Goal: Task Accomplishment & Management: Manage account settings

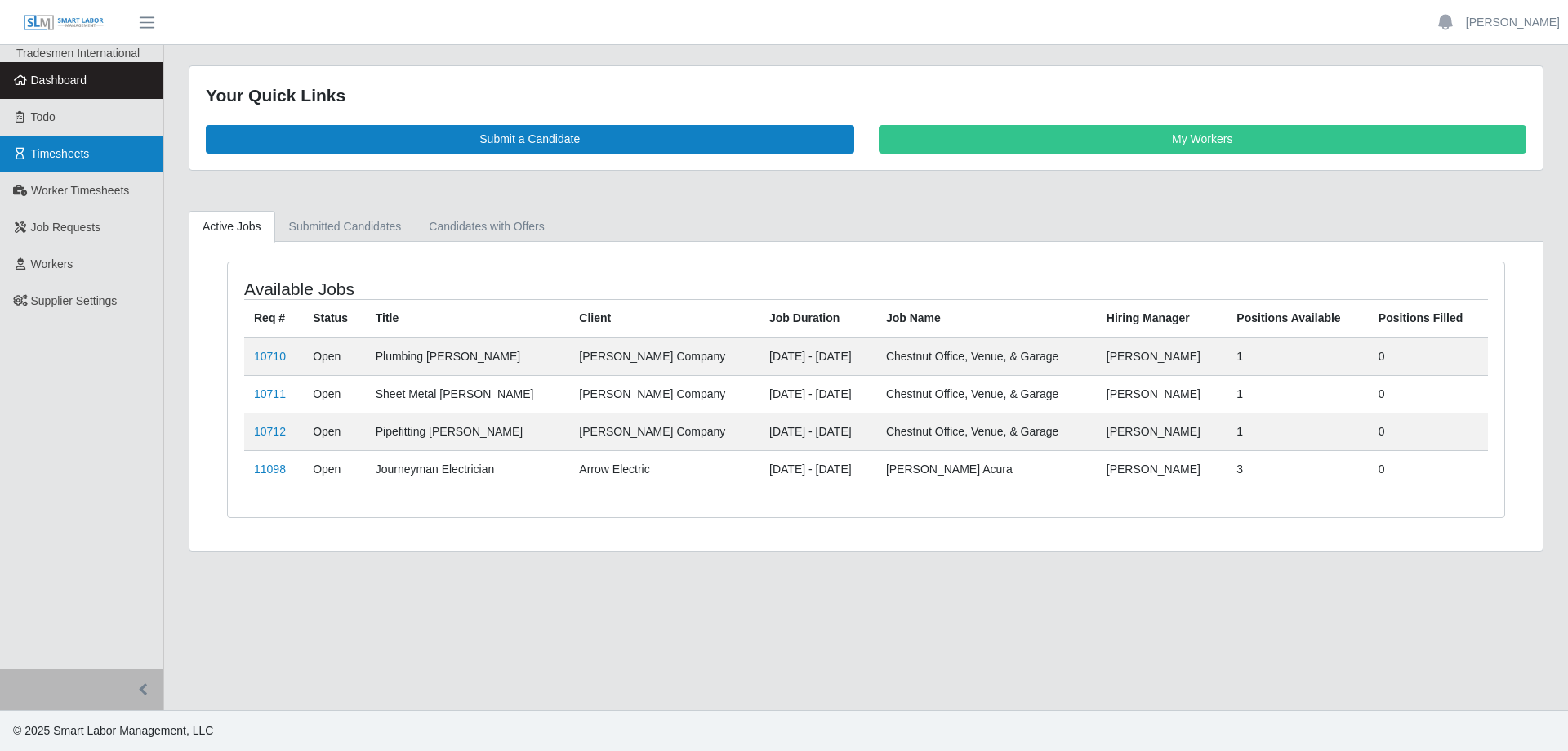
click at [71, 150] on span "Timesheets" at bounding box center [60, 153] width 59 height 14
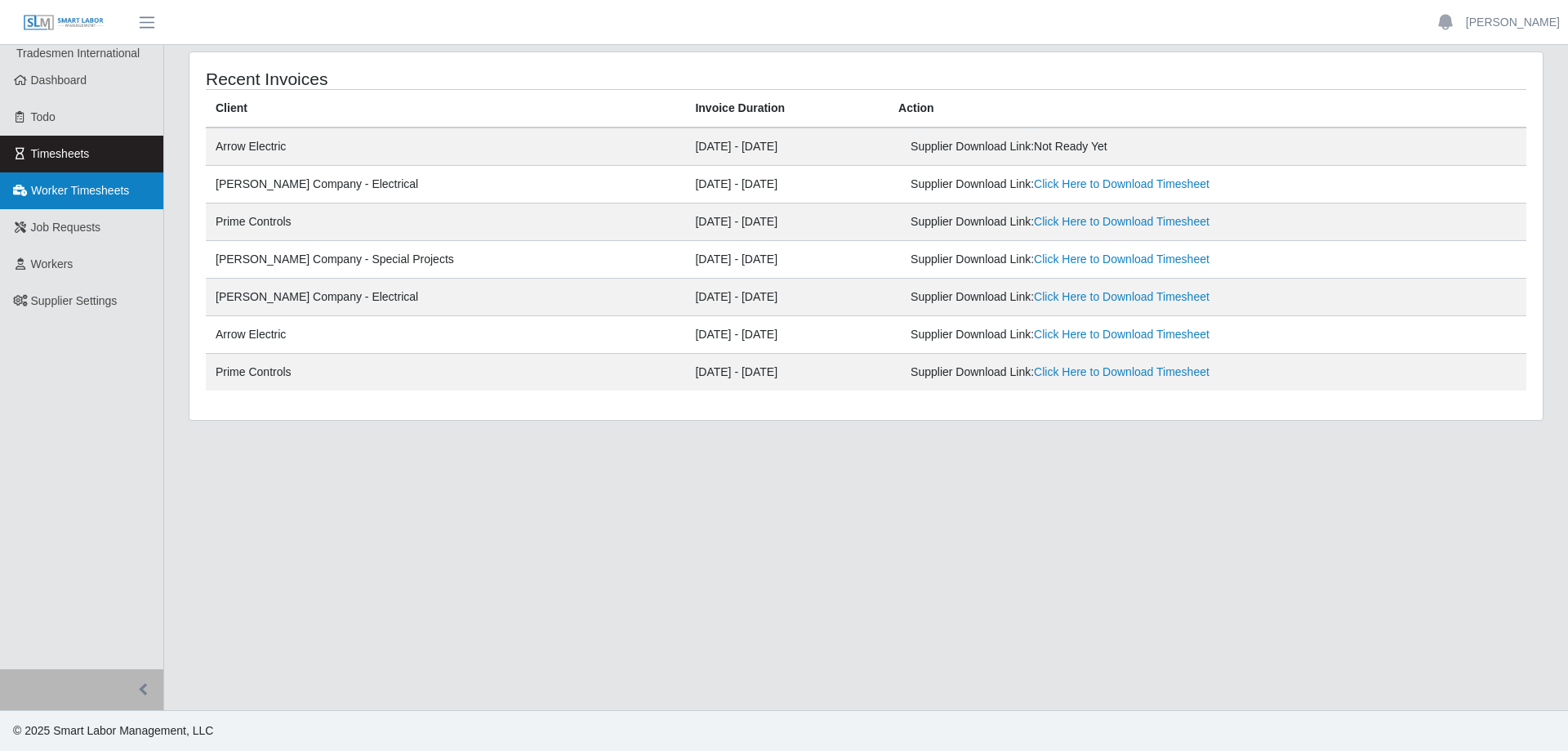
click at [50, 186] on span "Worker Timesheets" at bounding box center [80, 190] width 98 height 14
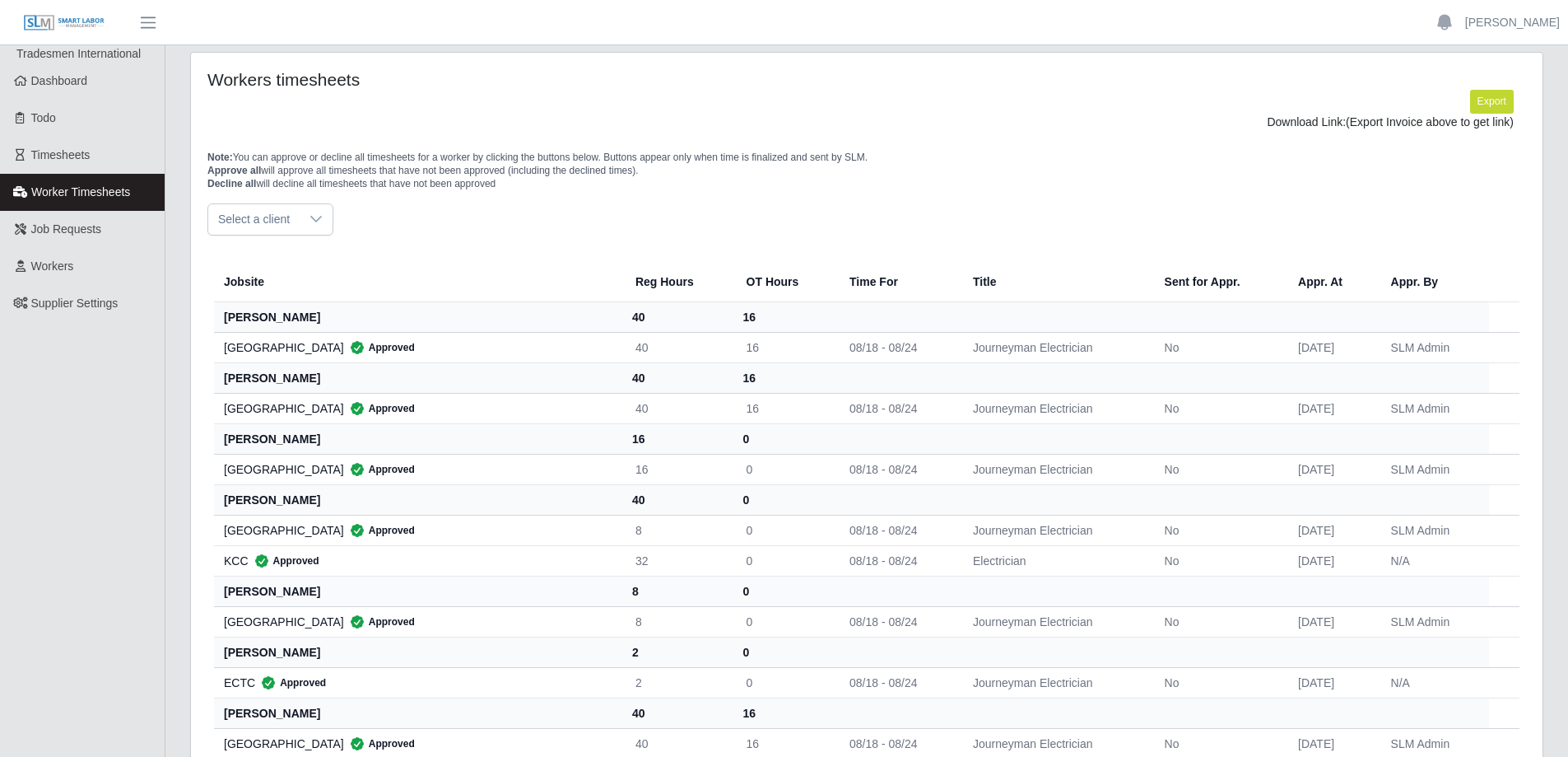
click at [324, 223] on div at bounding box center [316, 219] width 33 height 30
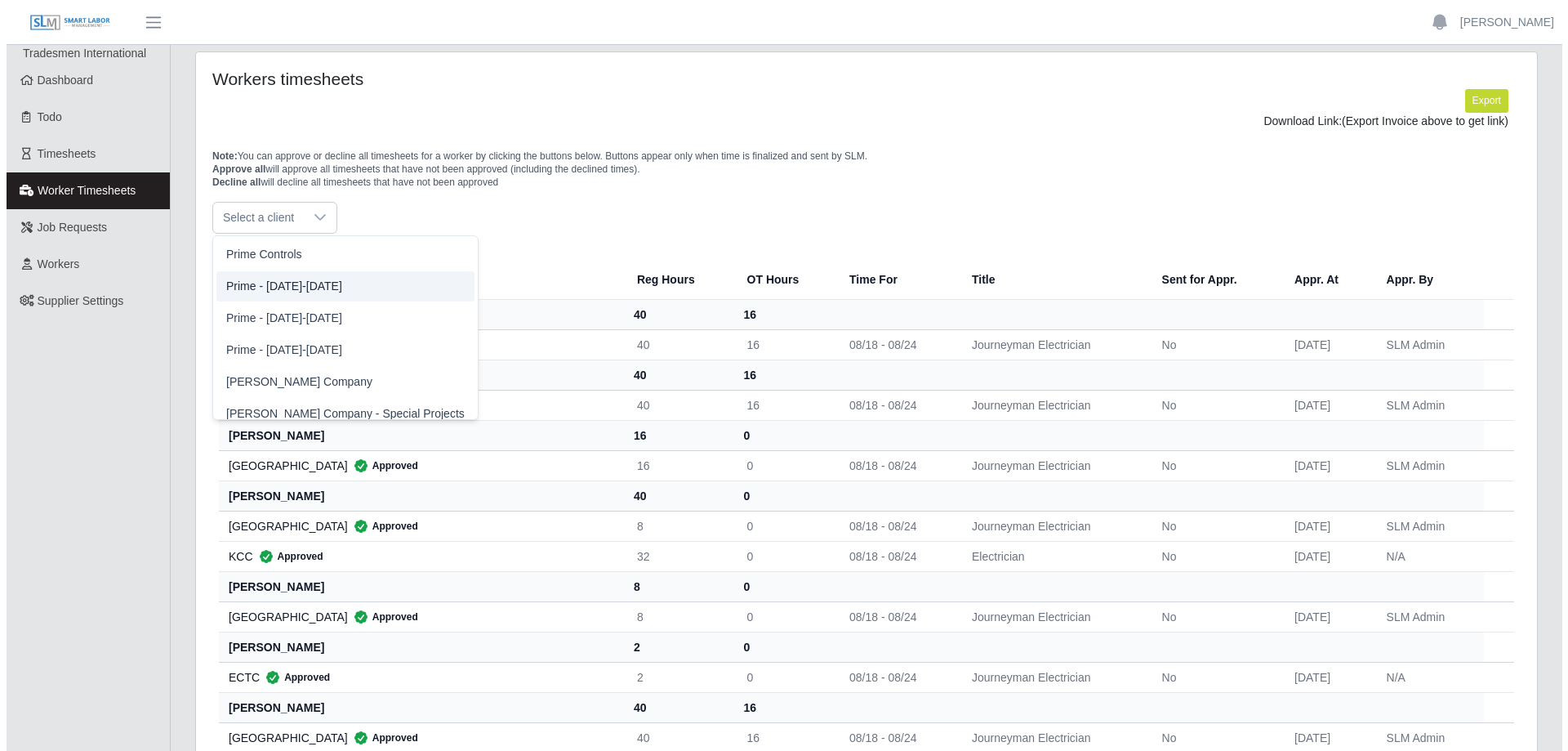
scroll to position [39, 0]
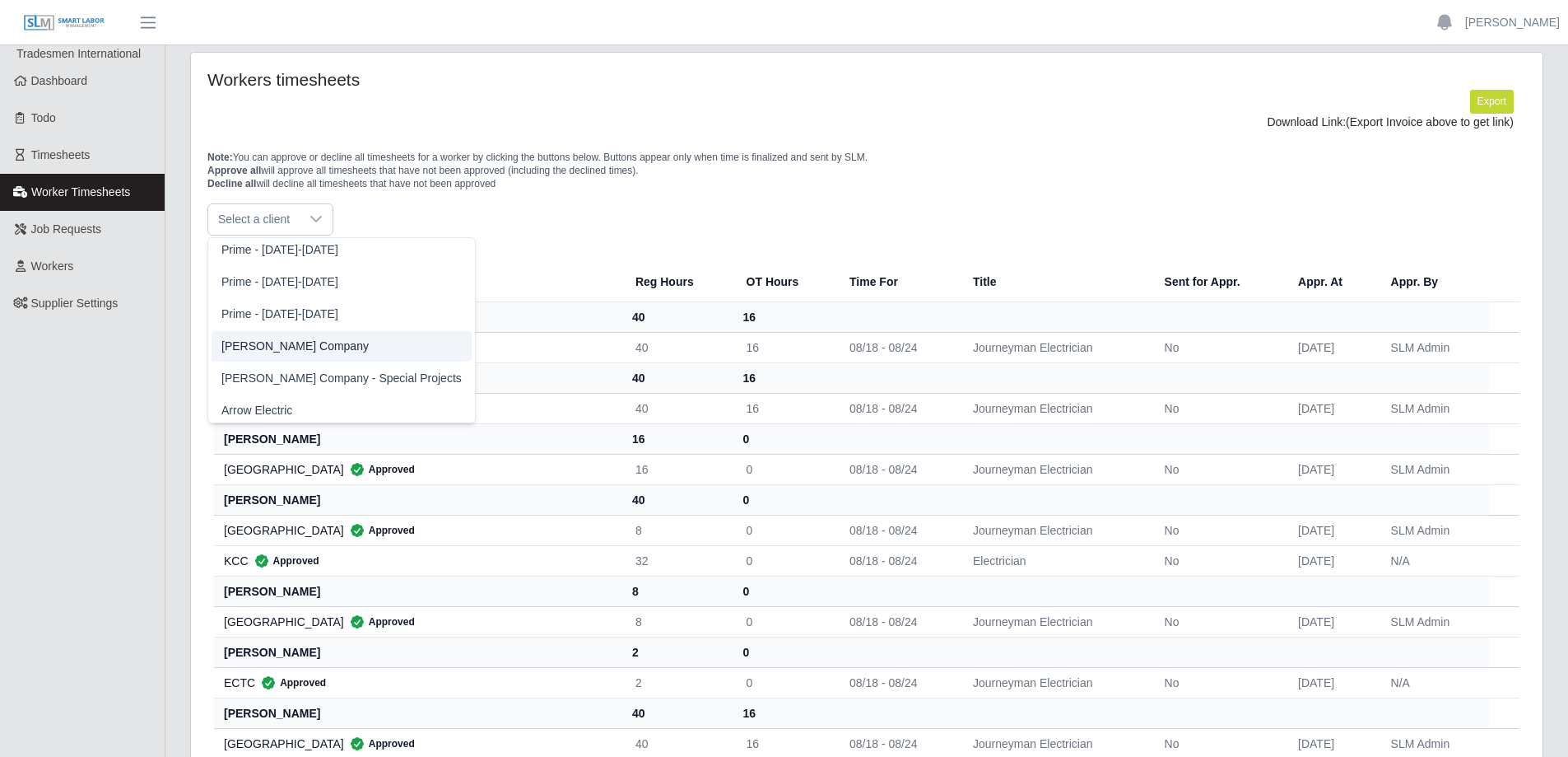
click at [270, 345] on span "[PERSON_NAME] Company" at bounding box center [295, 346] width 147 height 18
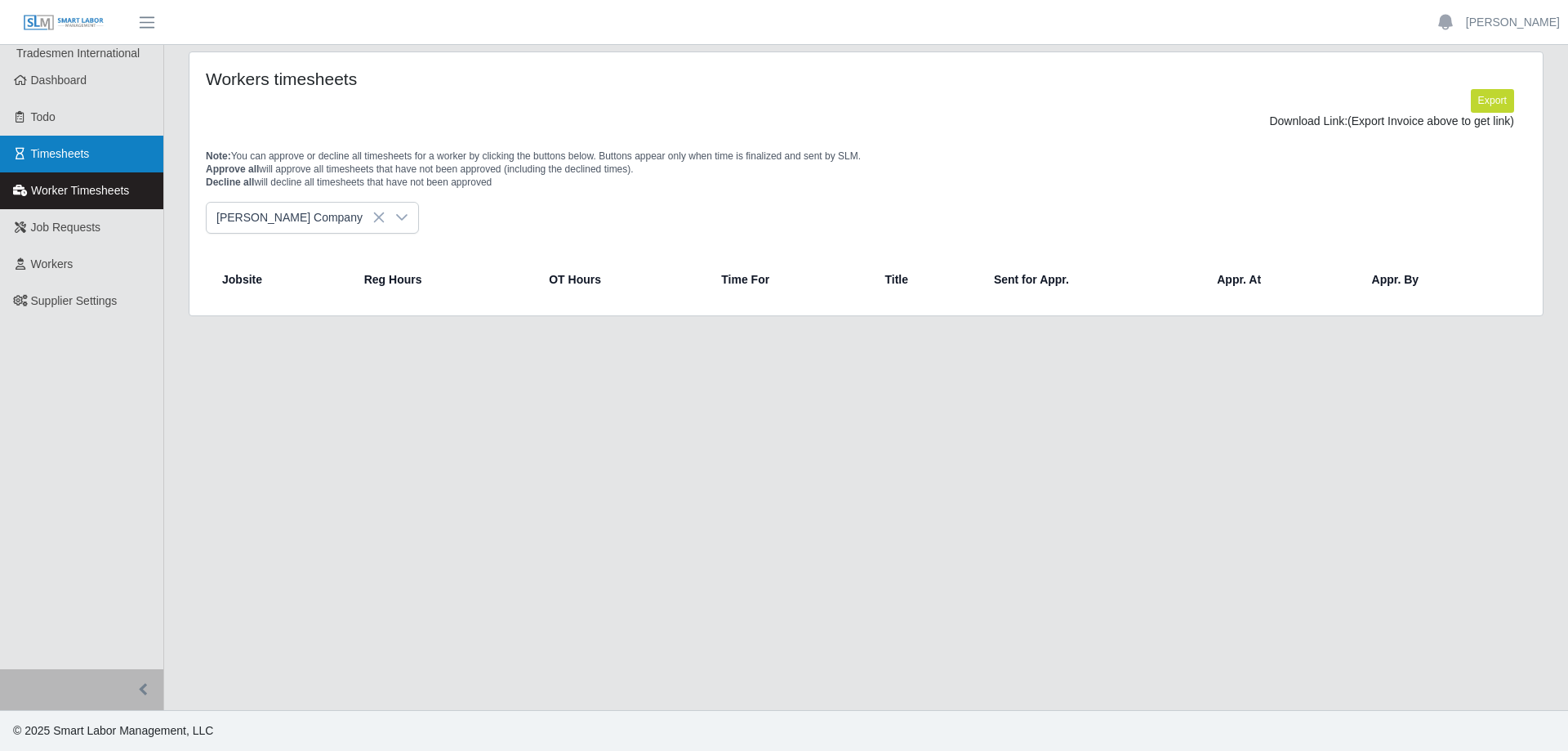
click at [73, 151] on span "Timesheets" at bounding box center [60, 153] width 59 height 14
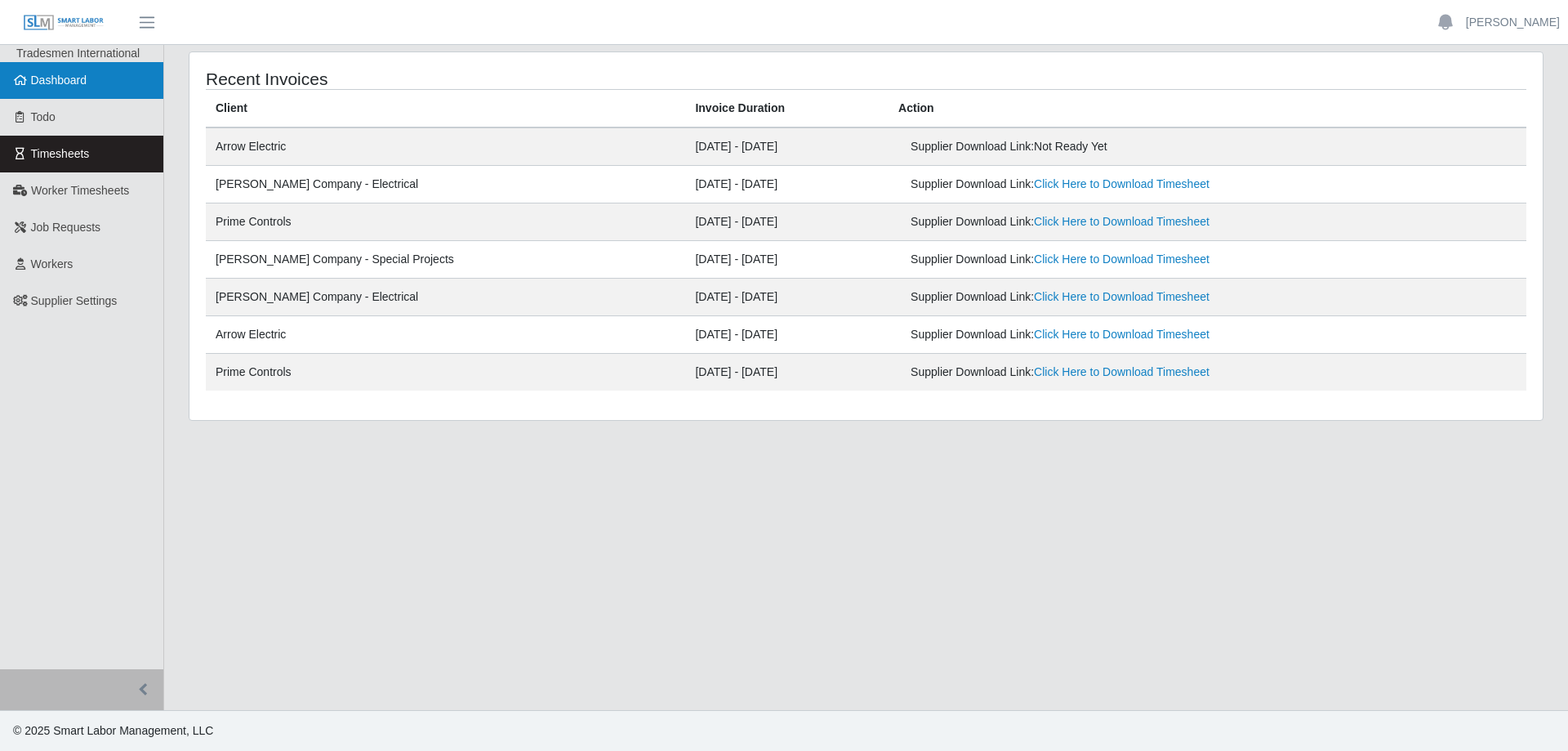
click at [62, 81] on span "Dashboard" at bounding box center [59, 80] width 56 height 14
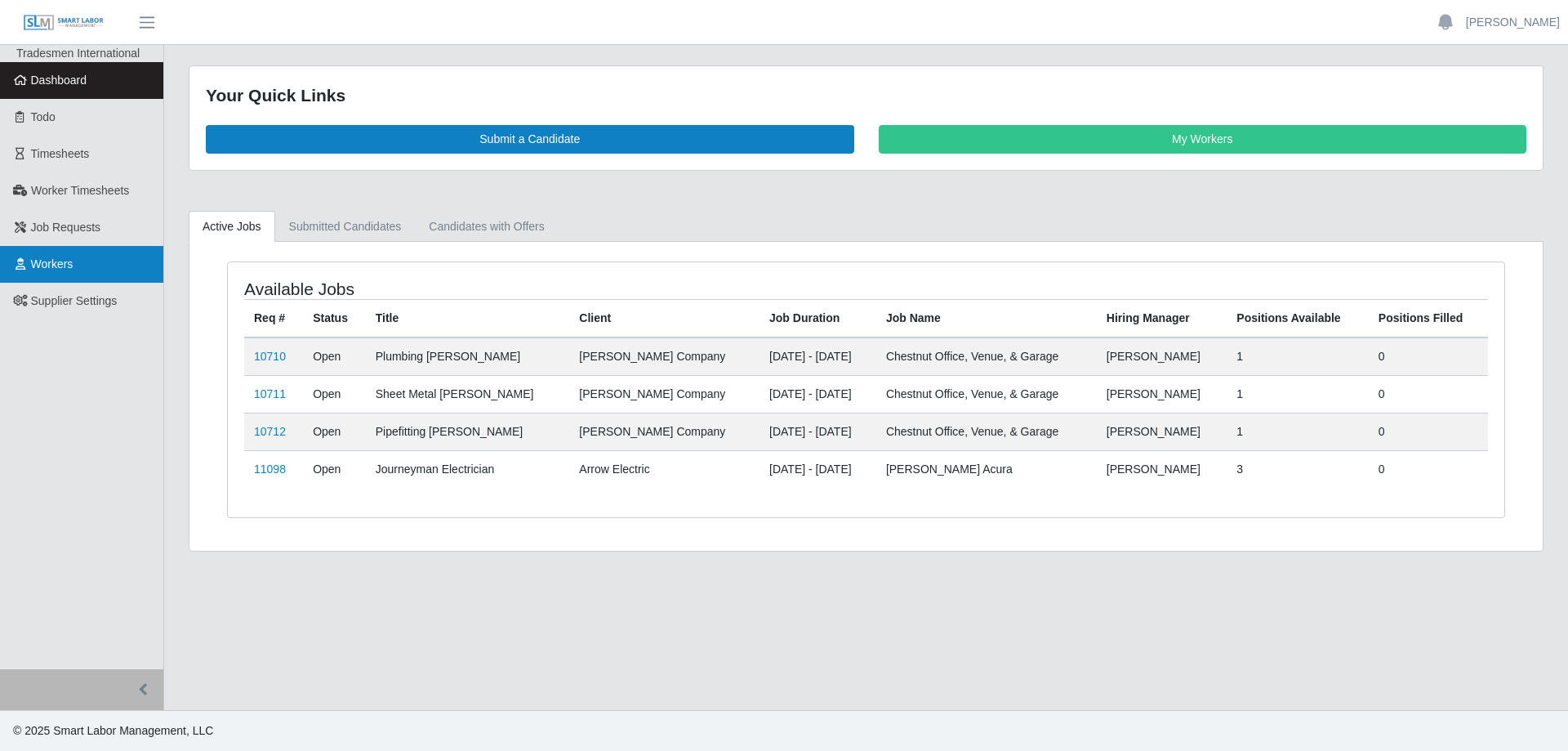
click at [40, 269] on span "Workers" at bounding box center [52, 264] width 42 height 14
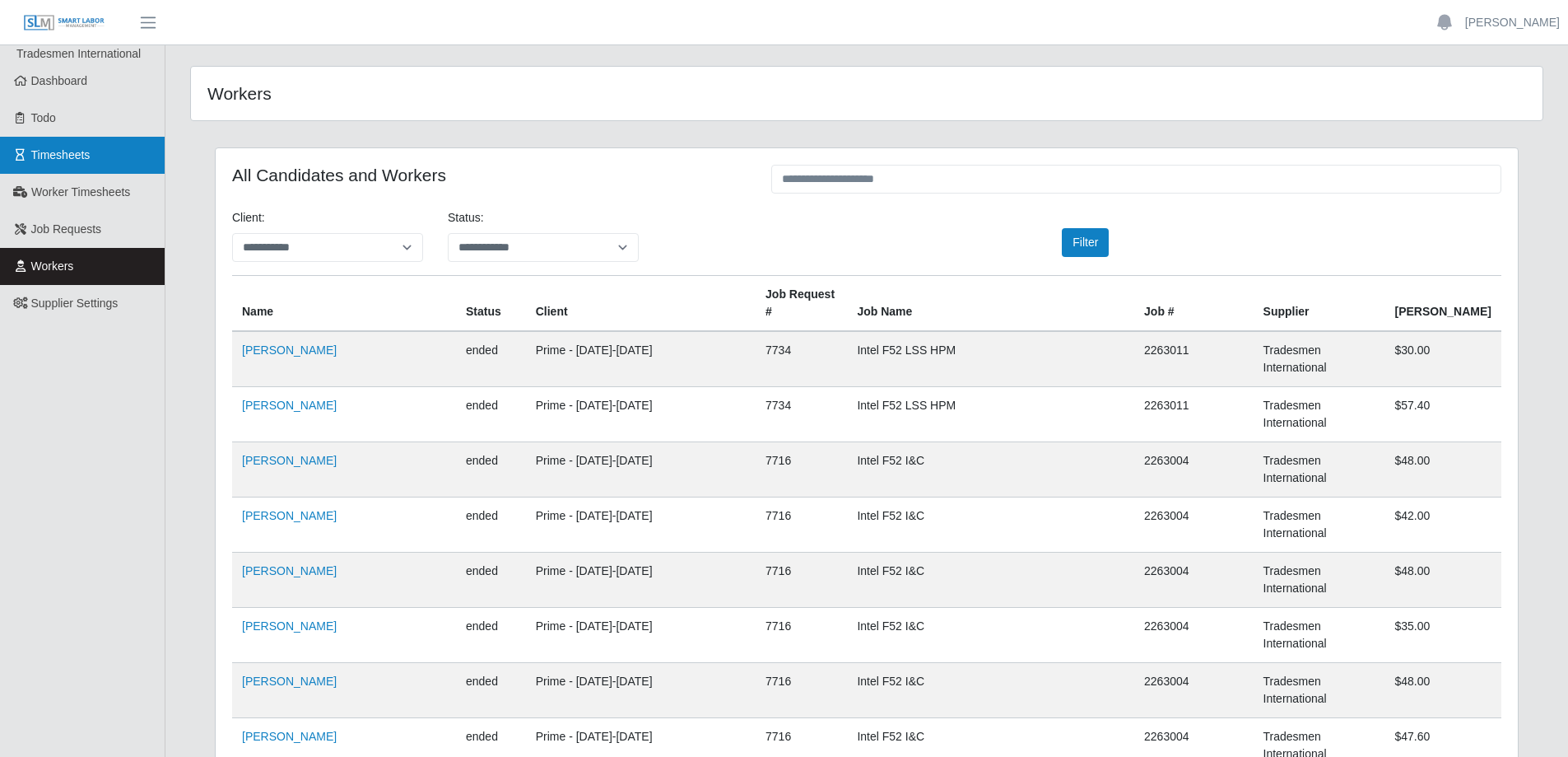
click at [70, 148] on span "Timesheets" at bounding box center [60, 155] width 59 height 14
